Goal: Communication & Community: Answer question/provide support

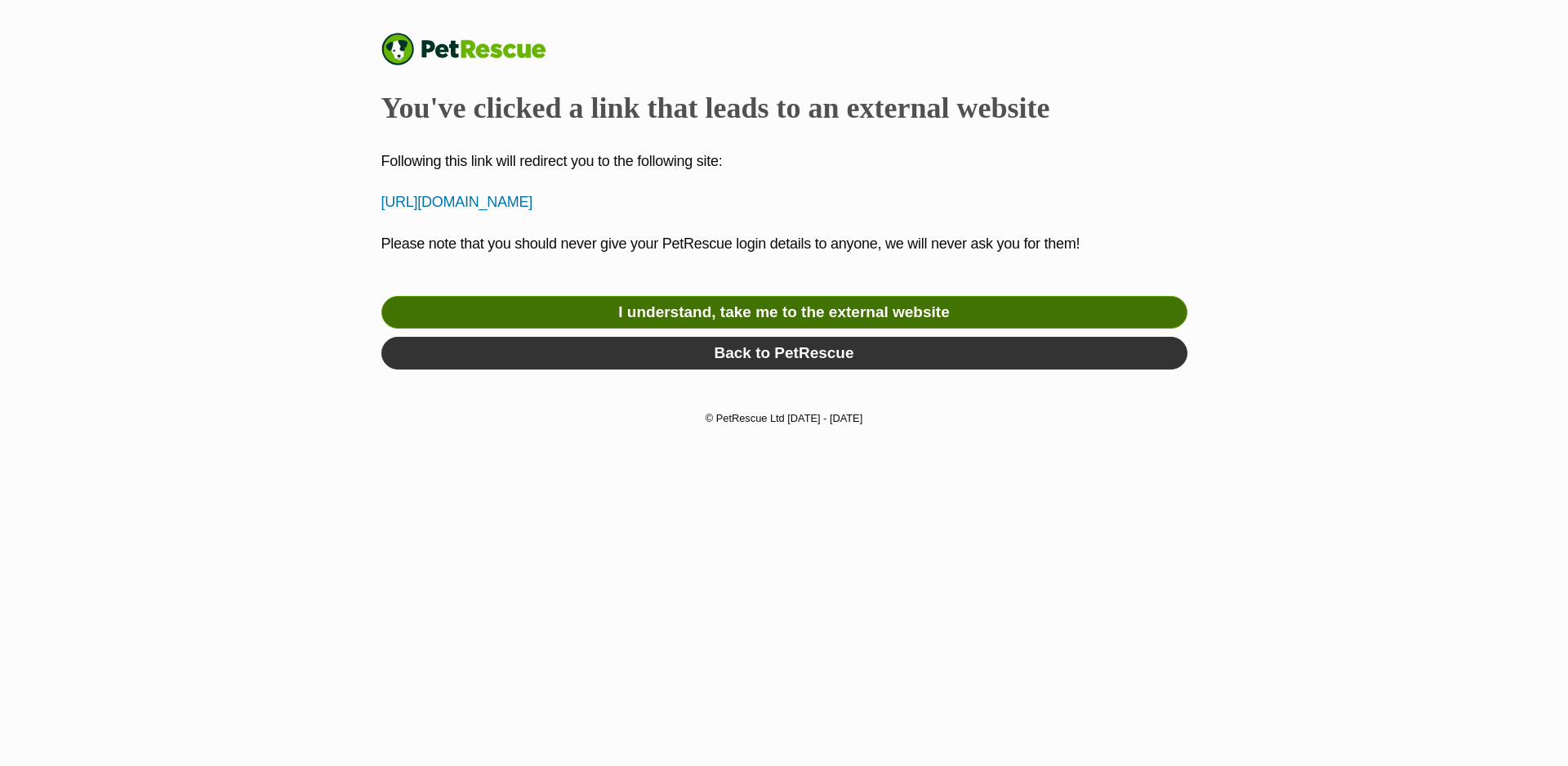
click at [716, 320] on link "I understand, take me to the external website" at bounding box center [785, 312] width 806 height 33
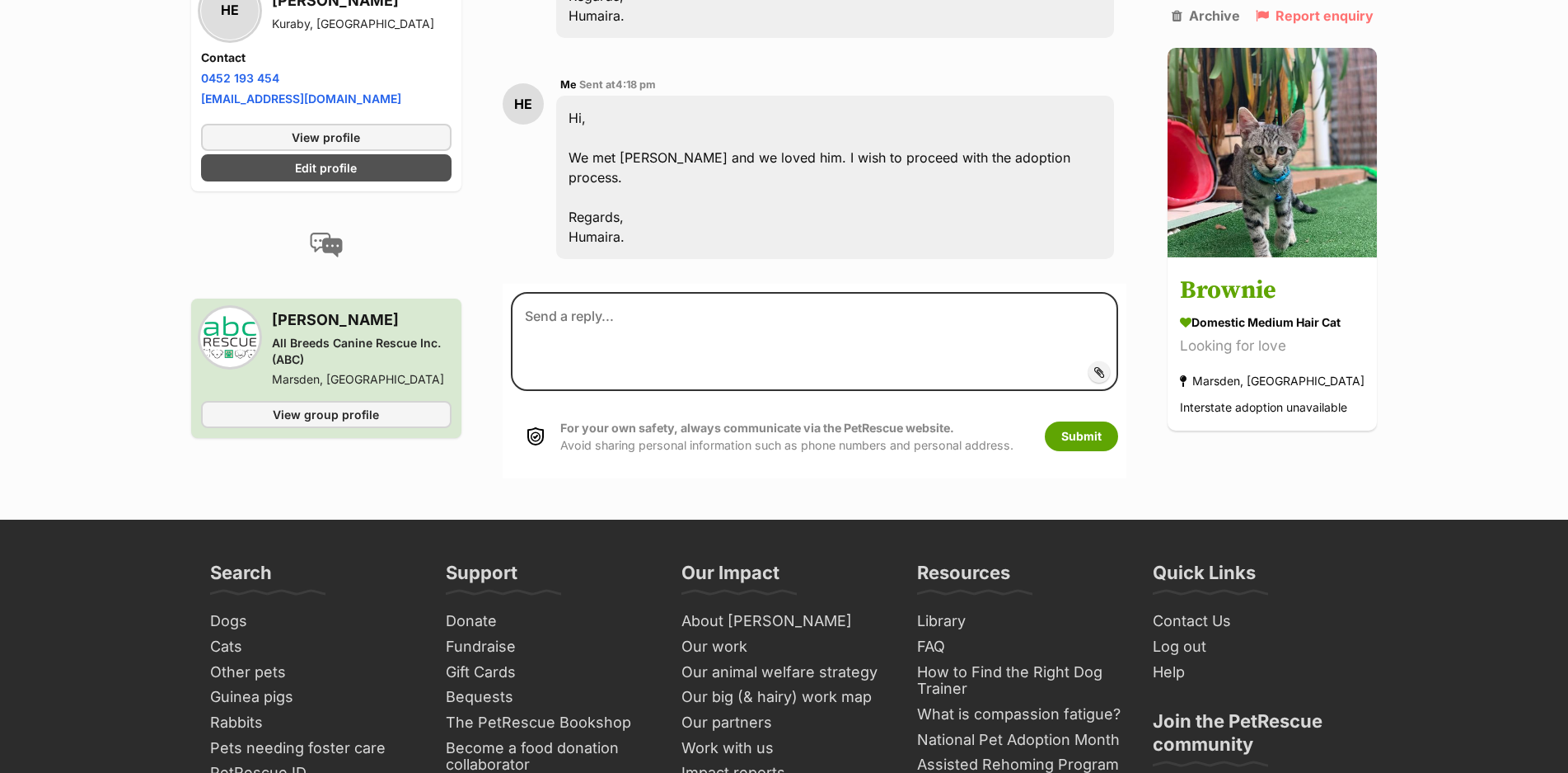
scroll to position [2576, 0]
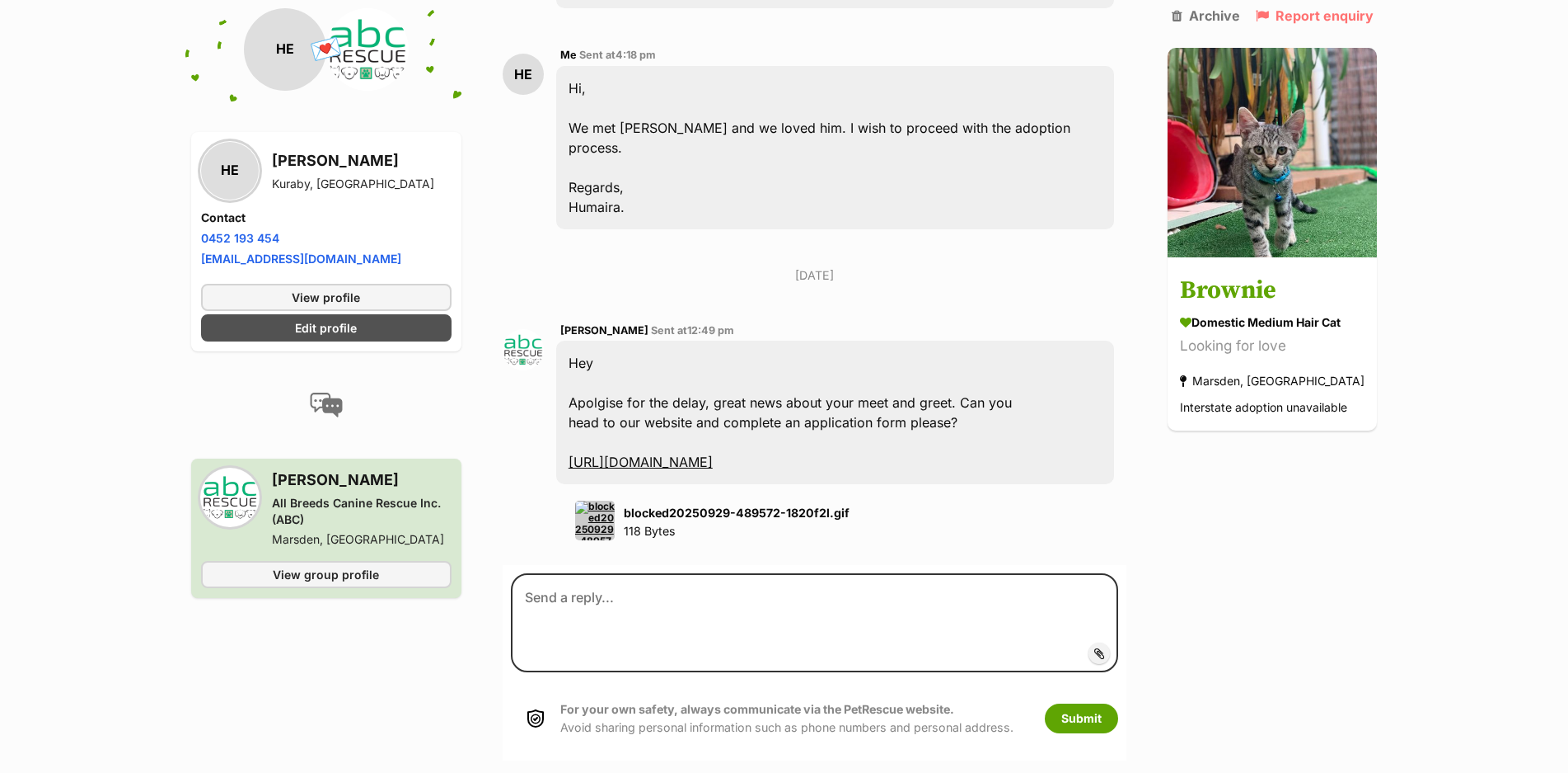
scroll to position [2589, 0]
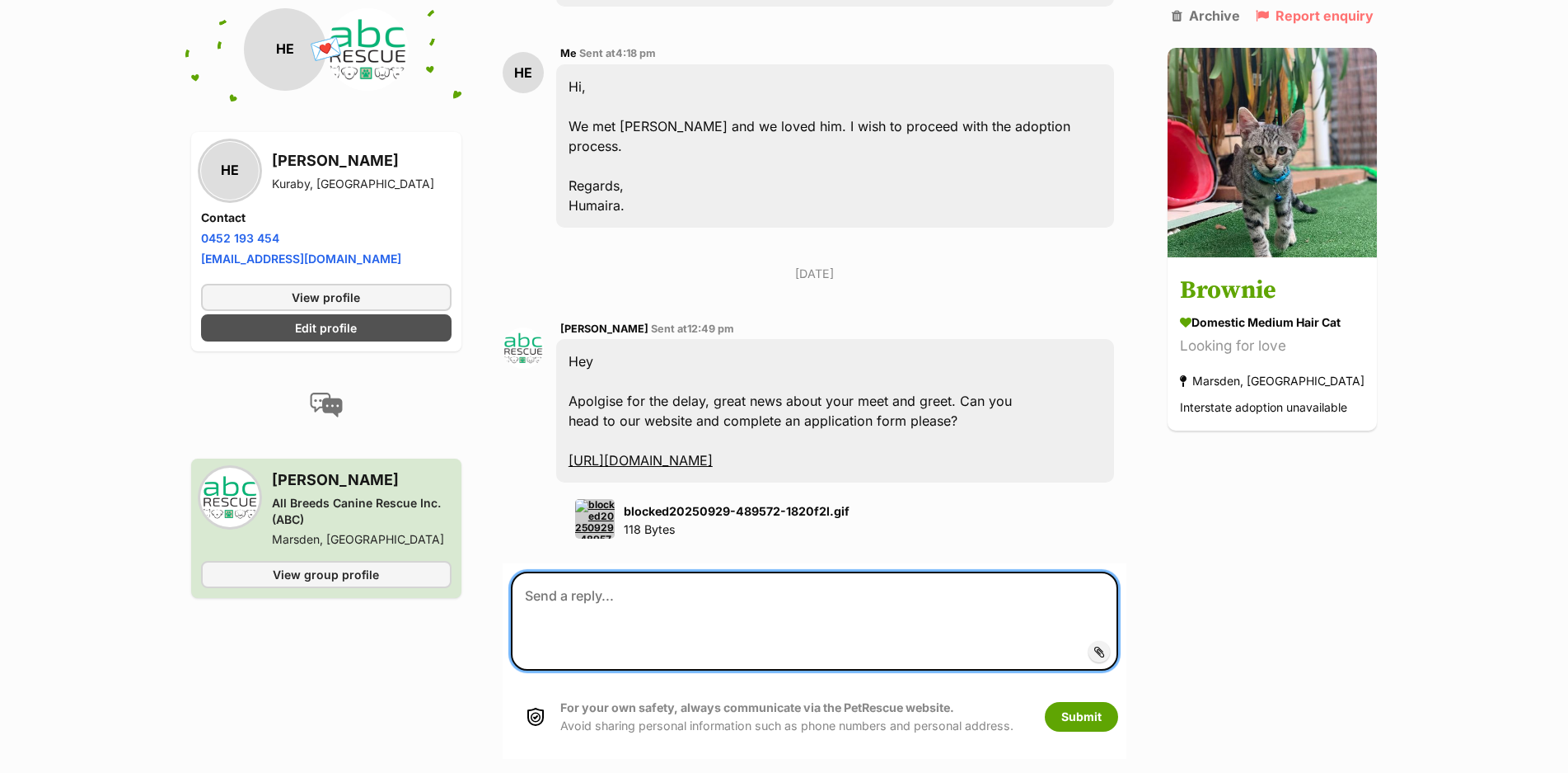
click at [680, 578] on textarea at bounding box center [815, 621] width 608 height 99
click at [662, 593] on textarea "Hey Nicole I just filled out the adoption form." at bounding box center [815, 621] width 608 height 99
type textarea "Hey Nicole I just filled out and submitted the adoption form."
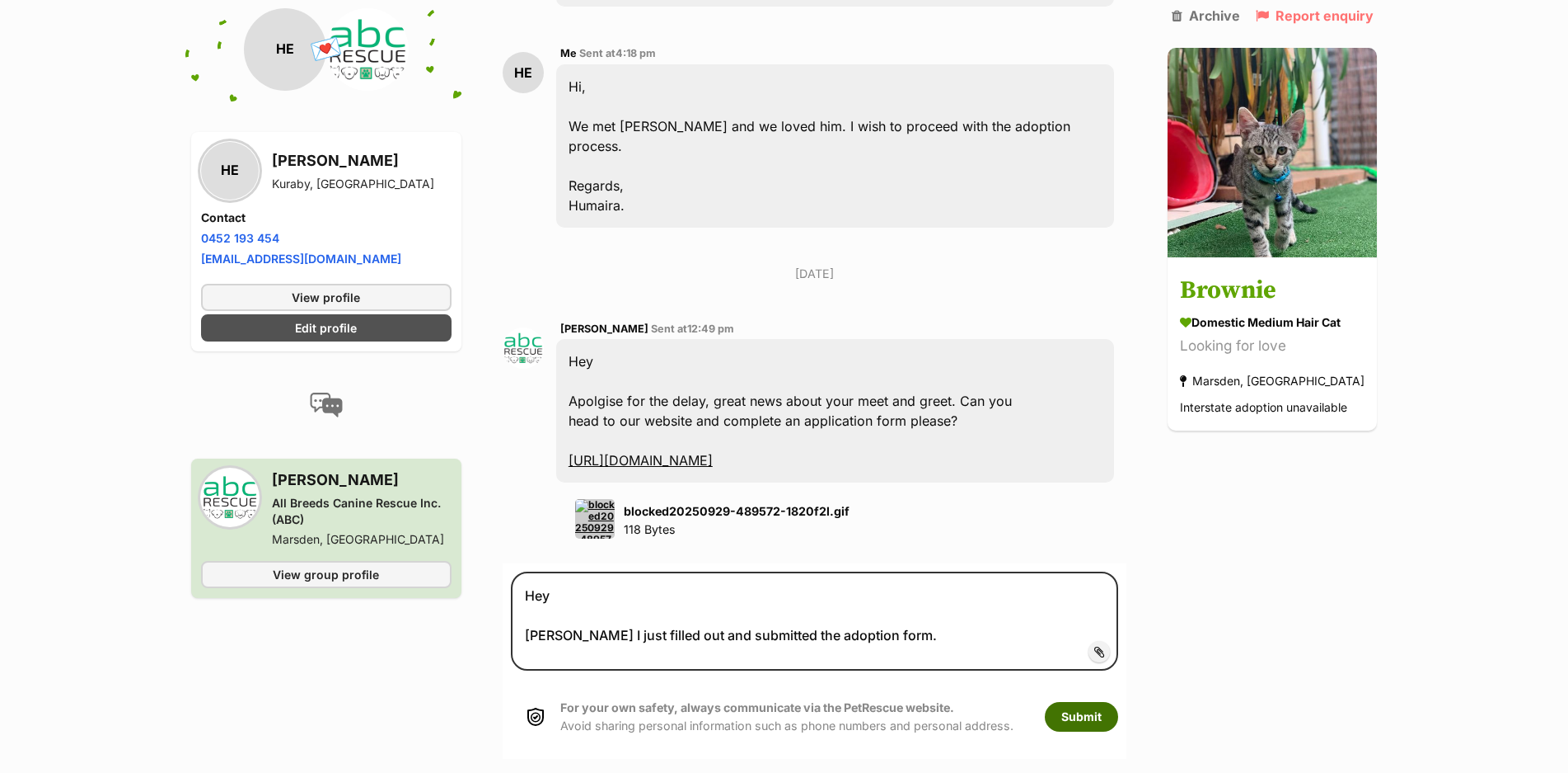
click at [1060, 702] on button "Submit" at bounding box center [1081, 716] width 73 height 29
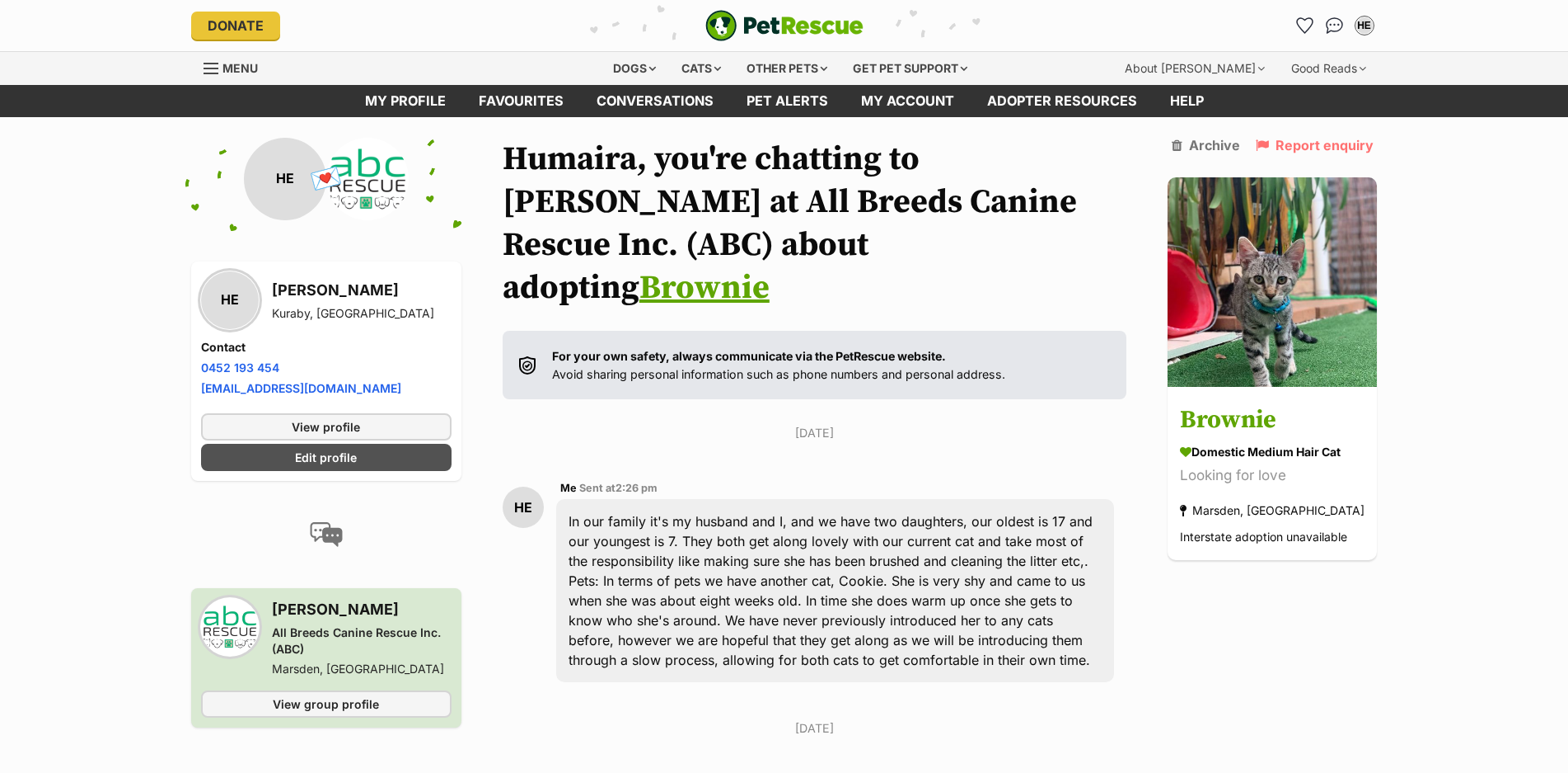
scroll to position [2589, 0]
